Goal: Entertainment & Leisure: Browse casually

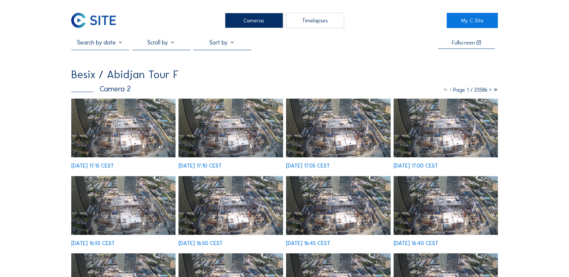
click at [153, 121] on img at bounding box center [123, 128] width 104 height 59
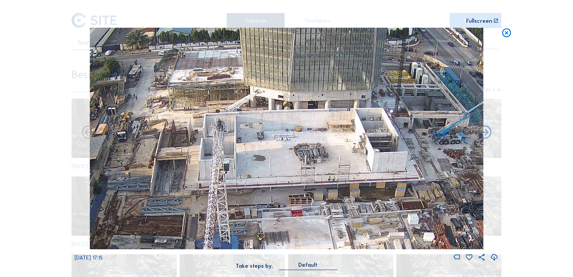
drag, startPoint x: 252, startPoint y: 101, endPoint x: 242, endPoint y: 145, distance: 44.9
click at [242, 145] on img at bounding box center [287, 139] width 394 height 222
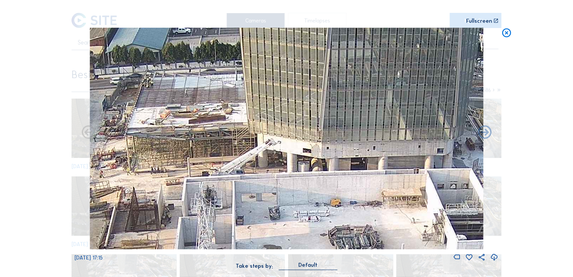
drag, startPoint x: 231, startPoint y: 101, endPoint x: 226, endPoint y: 131, distance: 30.7
click at [226, 131] on img at bounding box center [287, 139] width 394 height 222
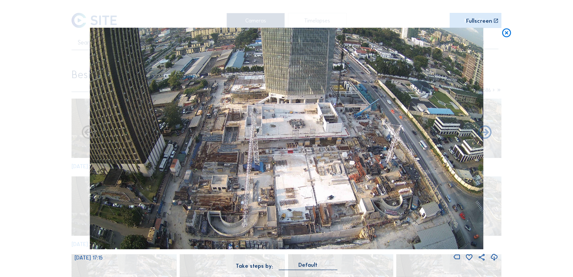
click at [524, 104] on div "Scroll to travel through time | Press 'Alt' Button + Scroll to Zoom | Click and…" at bounding box center [286, 138] width 573 height 277
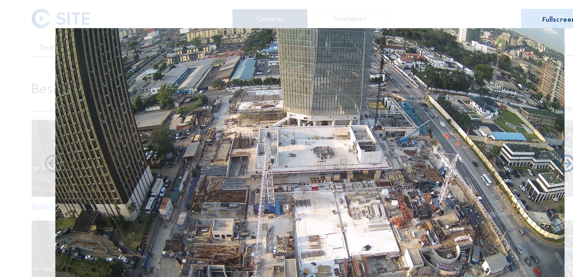
click at [291, 182] on img at bounding box center [287, 139] width 394 height 222
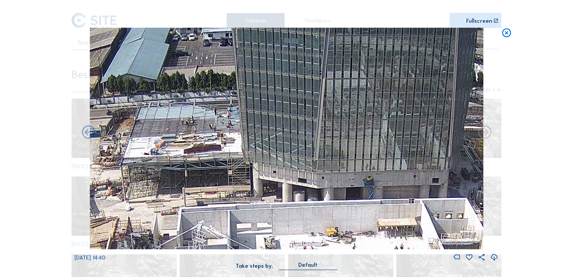
click at [498, 254] on icon at bounding box center [494, 257] width 8 height 10
